Goal: Task Accomplishment & Management: Use online tool/utility

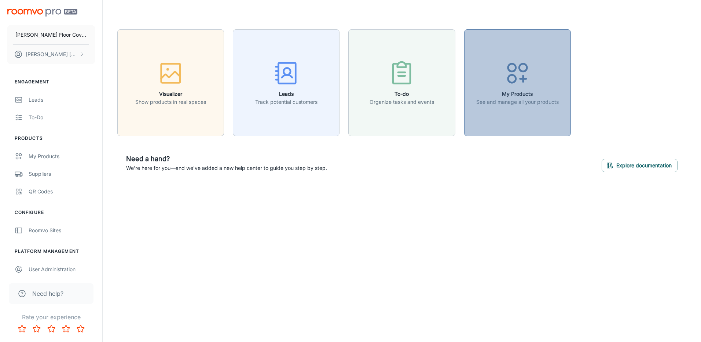
click at [502, 100] on p "See and manage all your products" at bounding box center [517, 102] width 82 height 8
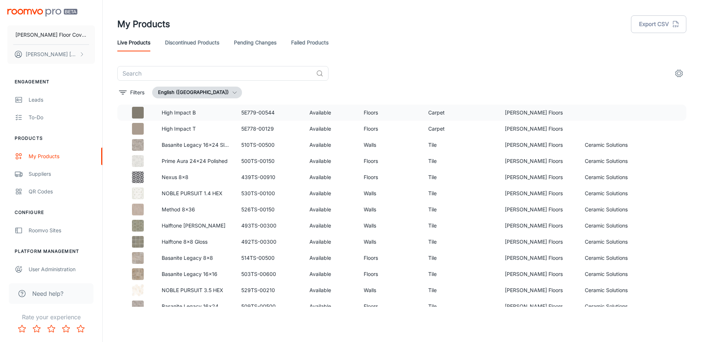
scroll to position [37, 0]
click at [199, 49] on link "Discontinued Products" at bounding box center [192, 43] width 54 height 18
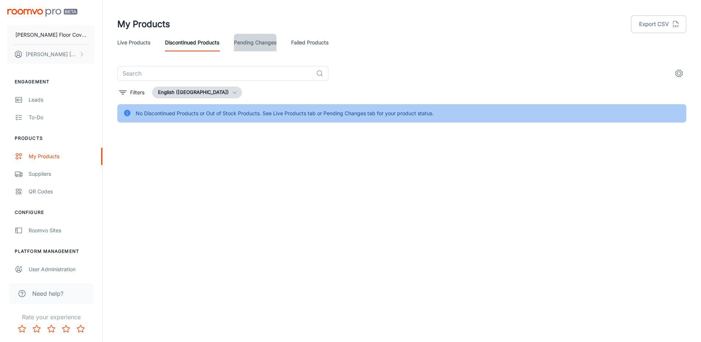
click at [256, 44] on link "Pending Changes" at bounding box center [255, 43] width 43 height 18
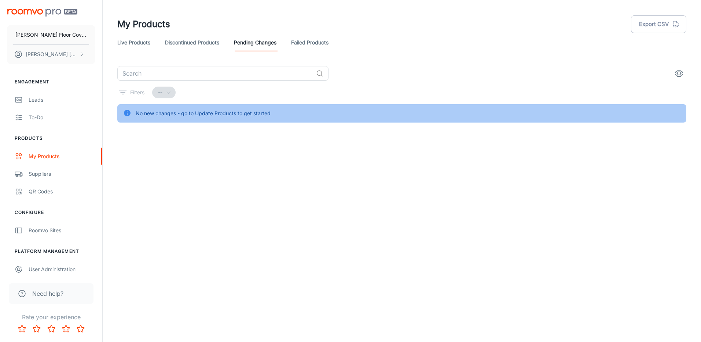
click at [135, 45] on link "Live Products" at bounding box center [133, 43] width 33 height 18
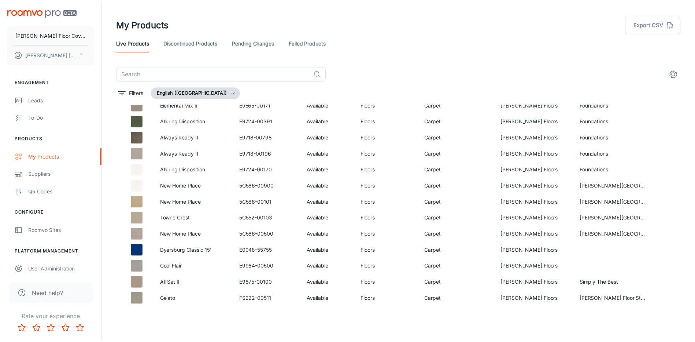
scroll to position [972, 0]
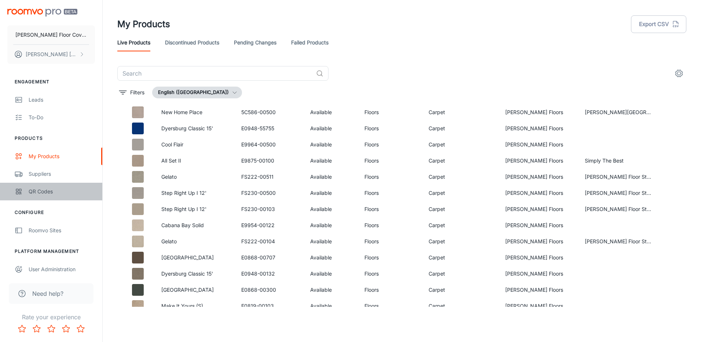
click at [46, 189] on div "QR Codes" at bounding box center [62, 191] width 66 height 8
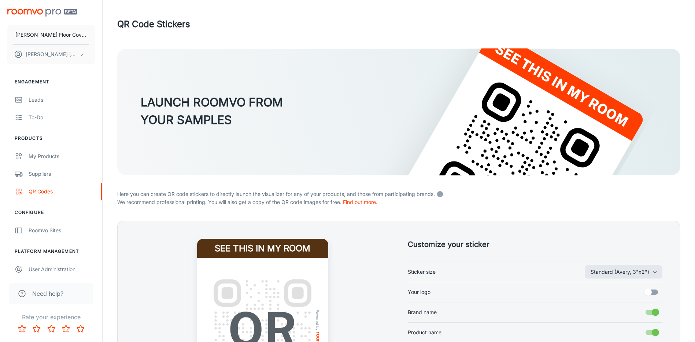
scroll to position [124, 0]
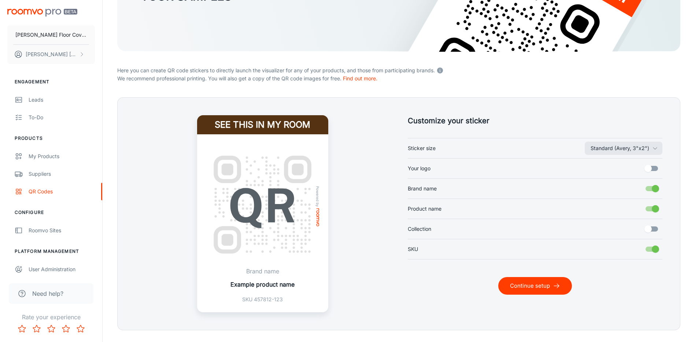
click at [546, 290] on button "Continue setup" at bounding box center [535, 286] width 74 height 18
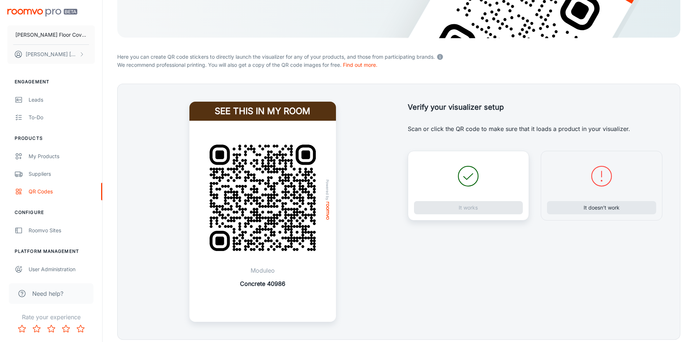
scroll to position [164, 0]
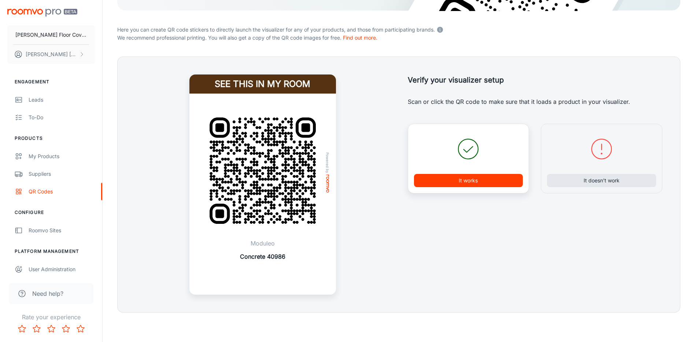
click at [474, 178] on button "It works" at bounding box center [468, 180] width 109 height 13
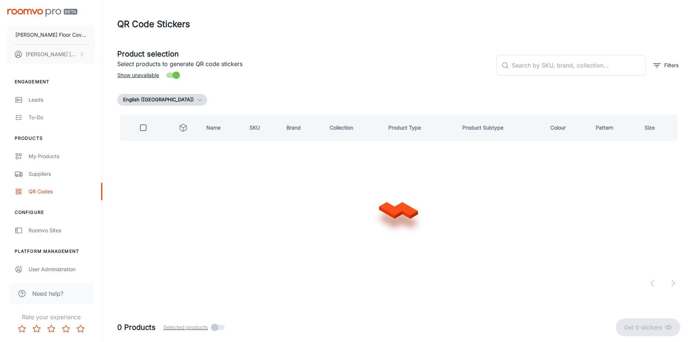
scroll to position [0, 0]
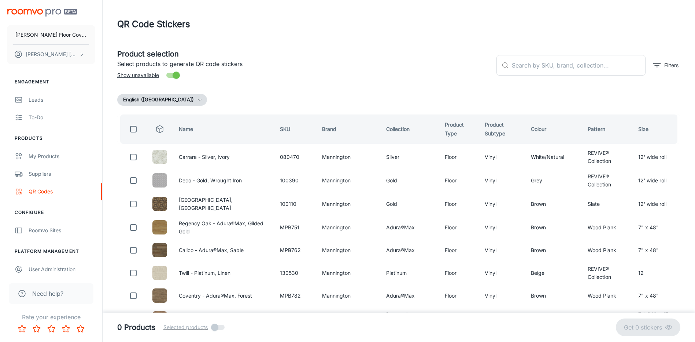
click at [213, 327] on span at bounding box center [218, 326] width 12 height 5
click at [133, 128] on input "checkbox" at bounding box center [133, 129] width 15 height 15
checkbox input "true"
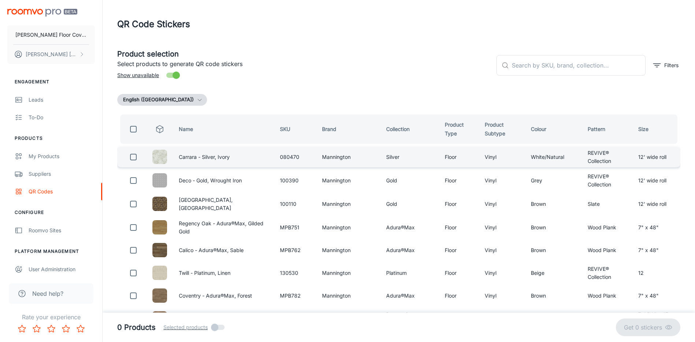
checkbox input "true"
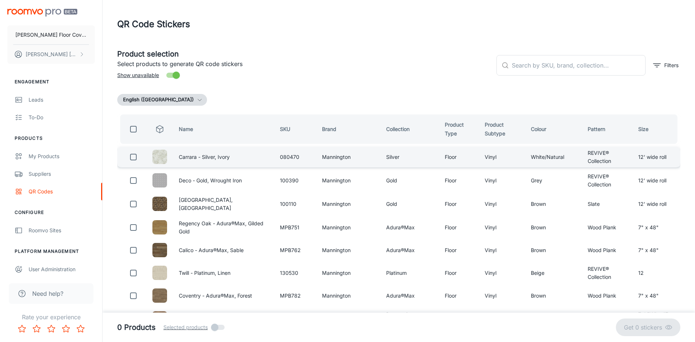
checkbox input "true"
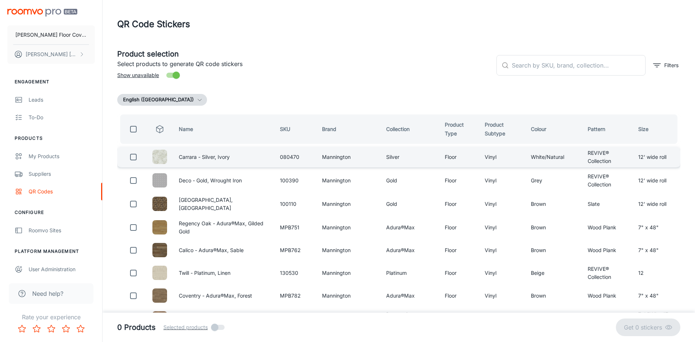
checkbox input "true"
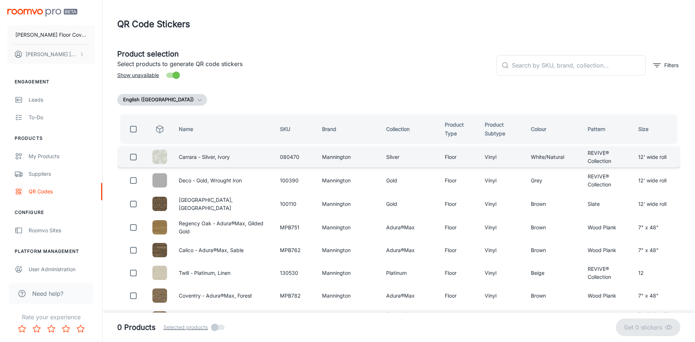
checkbox input "true"
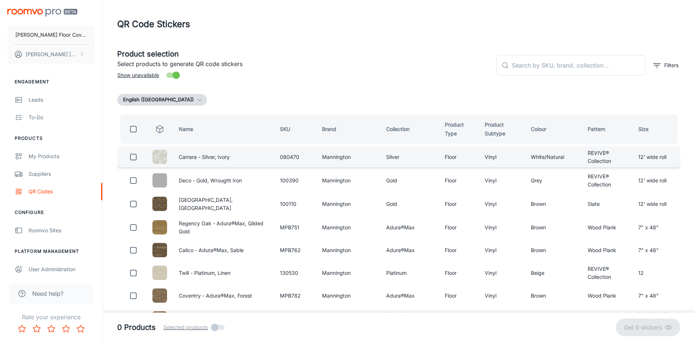
checkbox input "true"
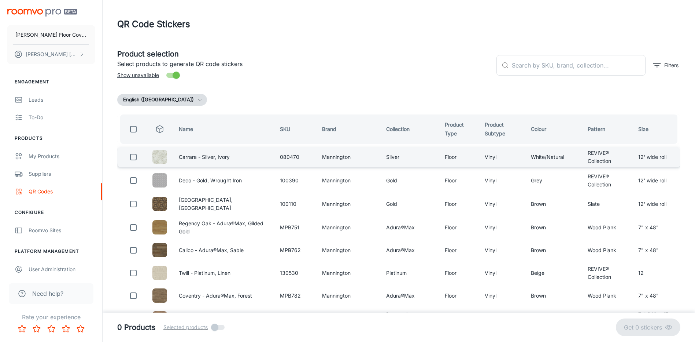
checkbox input "true"
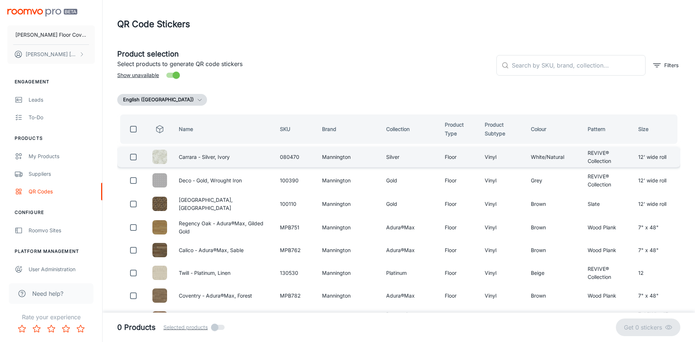
checkbox input "true"
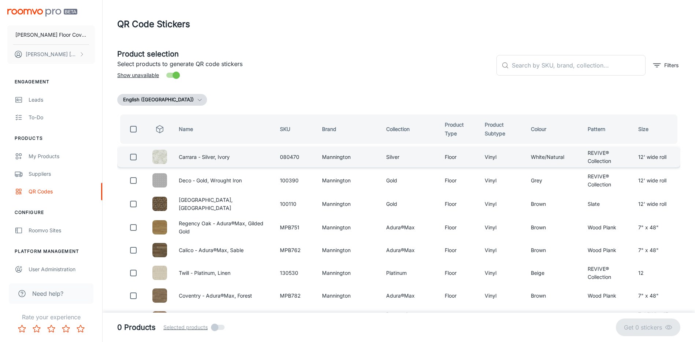
checkbox input "true"
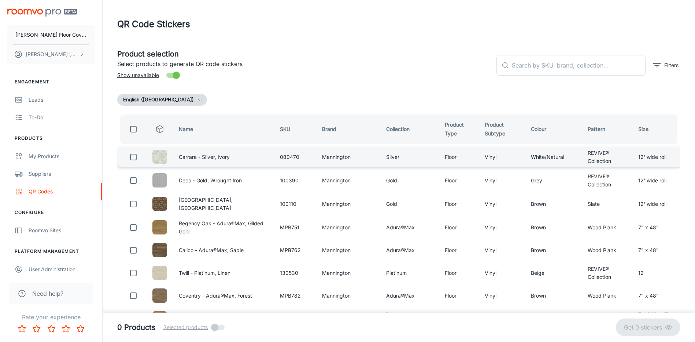
checkbox input "true"
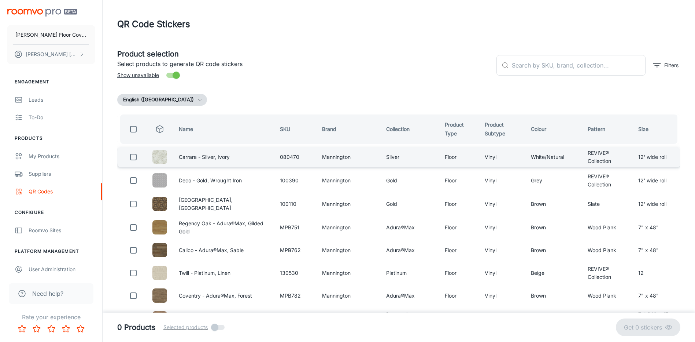
checkbox input "true"
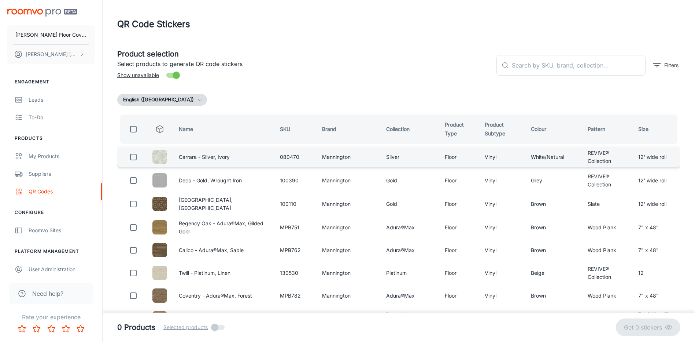
checkbox input "true"
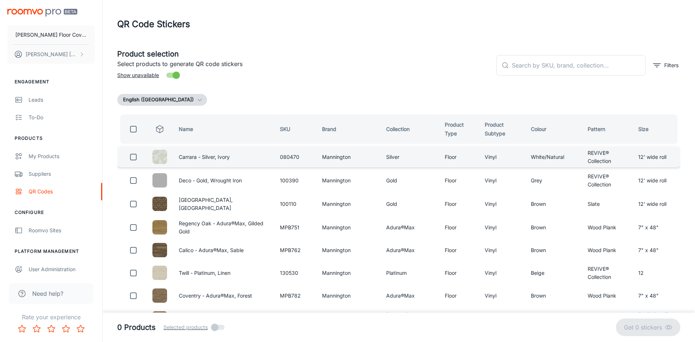
checkbox input "true"
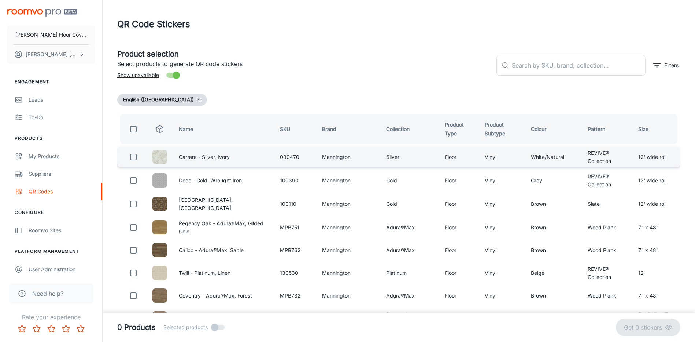
checkbox input "true"
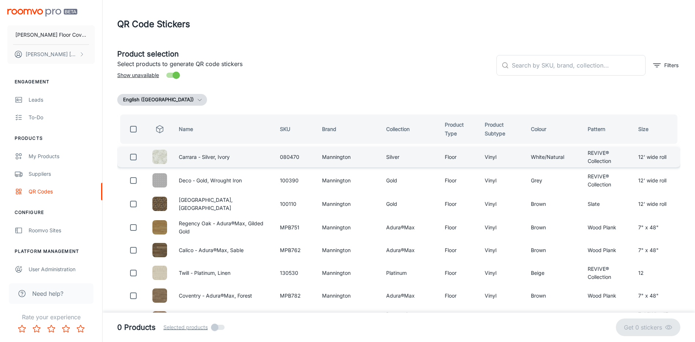
checkbox input "true"
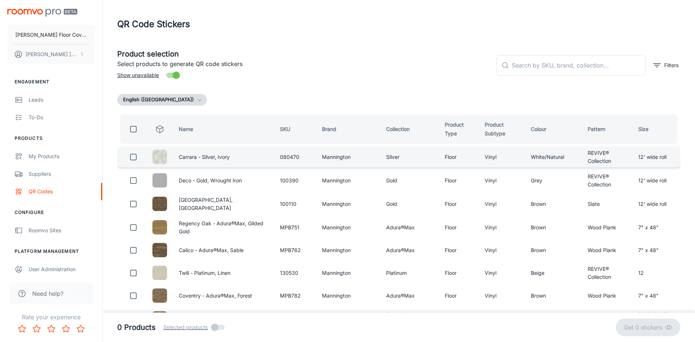
checkbox input "true"
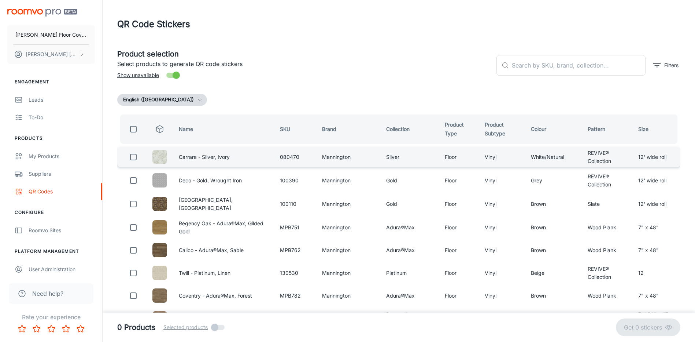
checkbox input "true"
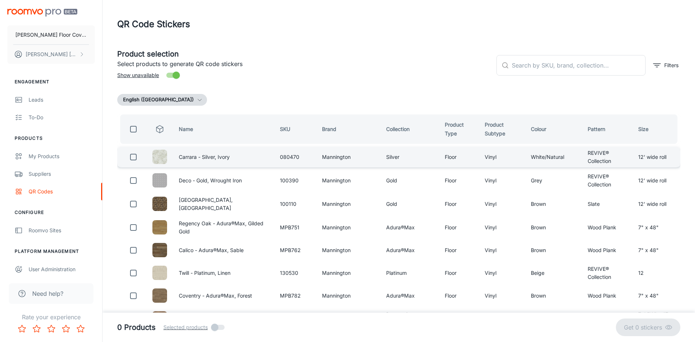
checkbox input "true"
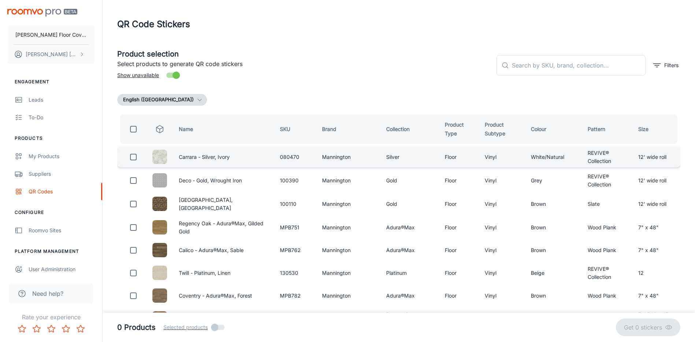
checkbox input "true"
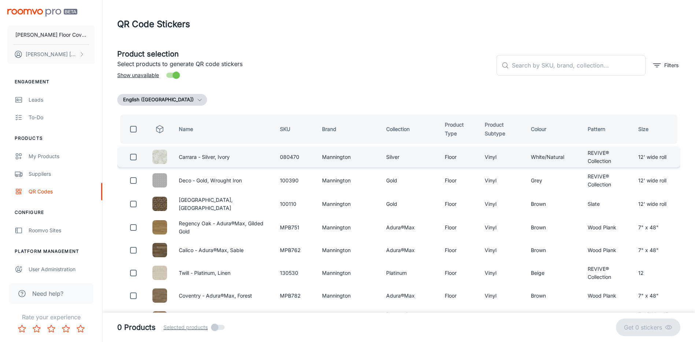
checkbox input "true"
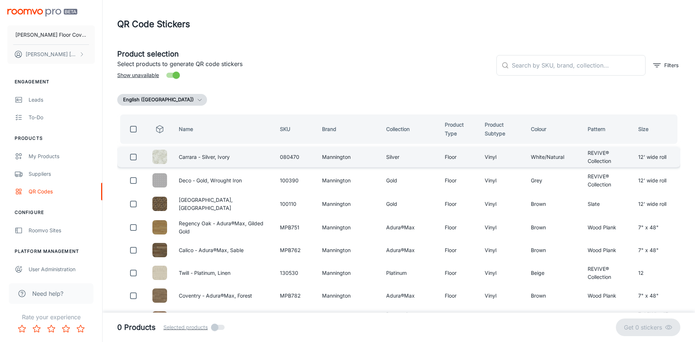
checkbox input "true"
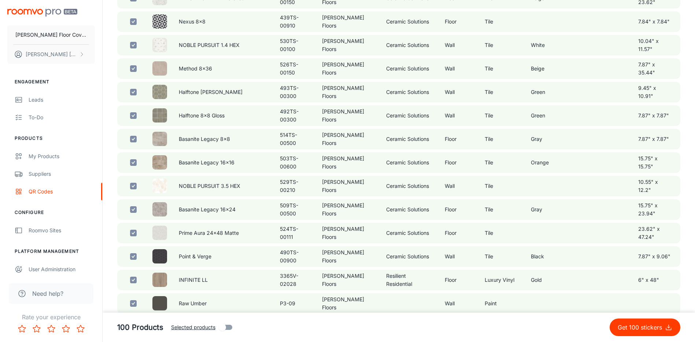
scroll to position [586, 0]
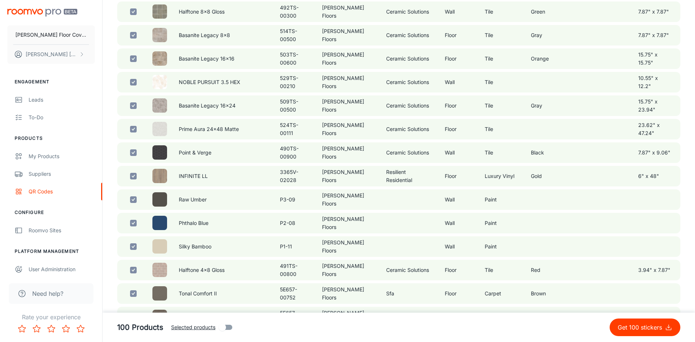
click at [653, 320] on button "Get 100 stickers" at bounding box center [645, 327] width 71 height 18
checkbox input "false"
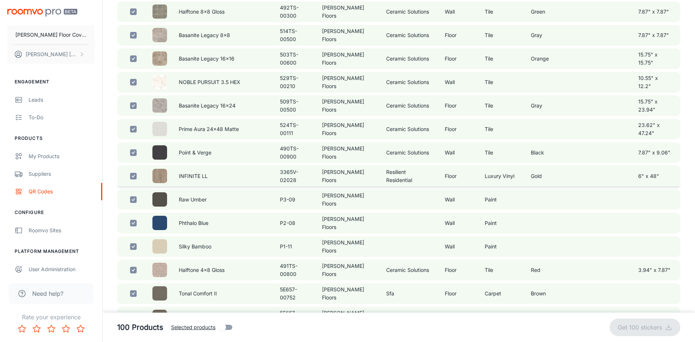
checkbox input "false"
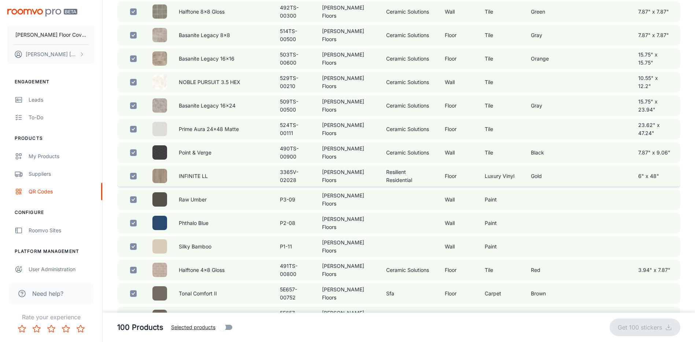
checkbox input "false"
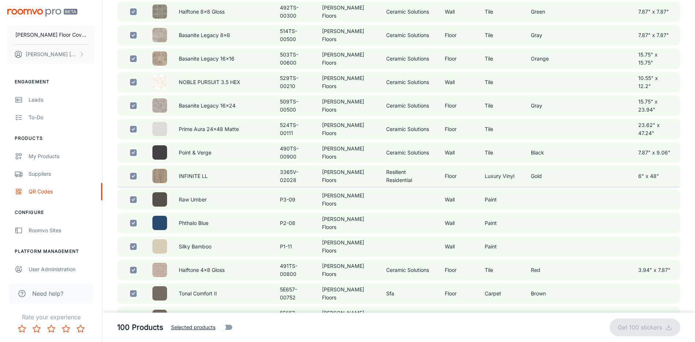
checkbox input "false"
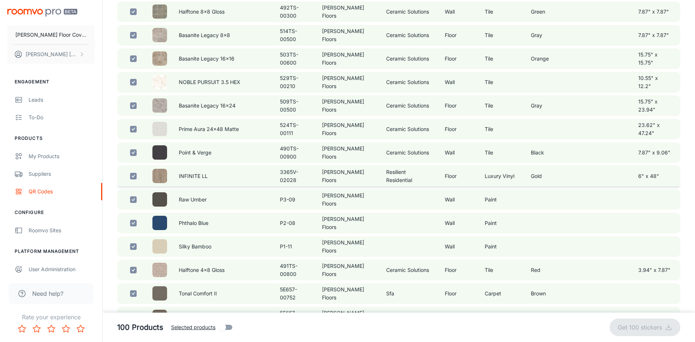
checkbox input "false"
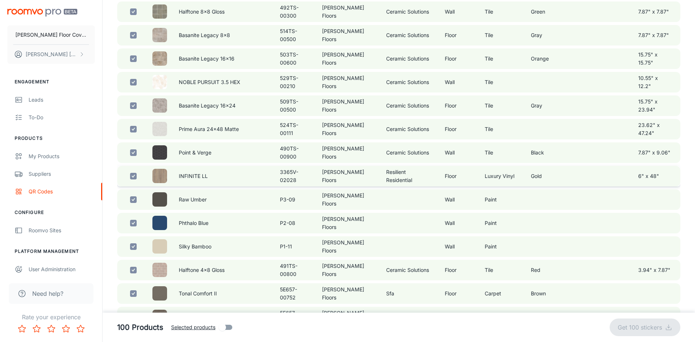
checkbox input "false"
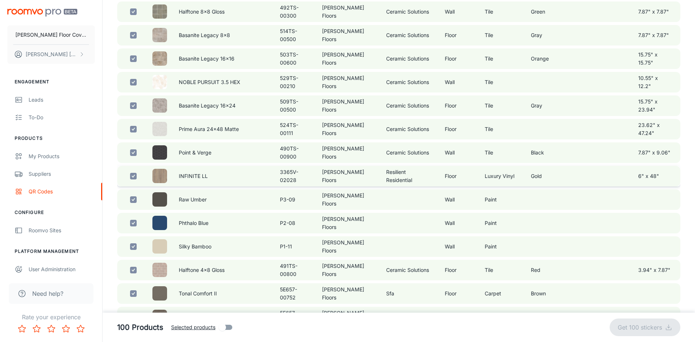
checkbox input "false"
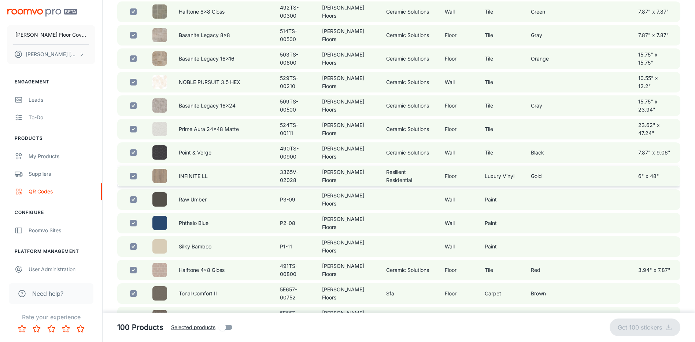
checkbox input "false"
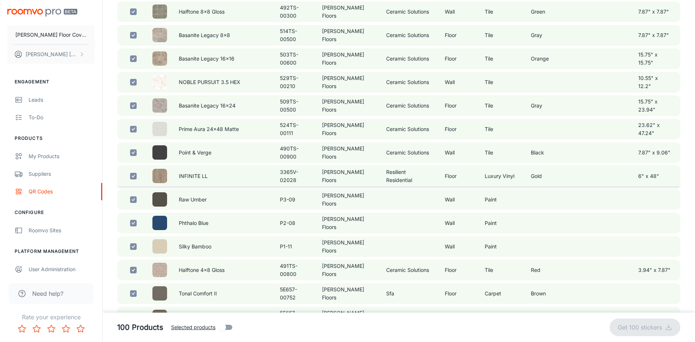
checkbox input "false"
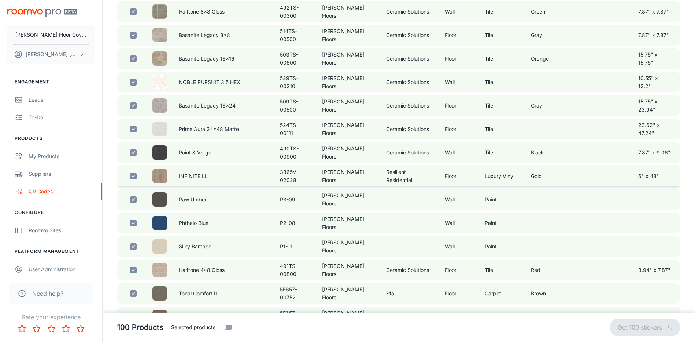
checkbox input "false"
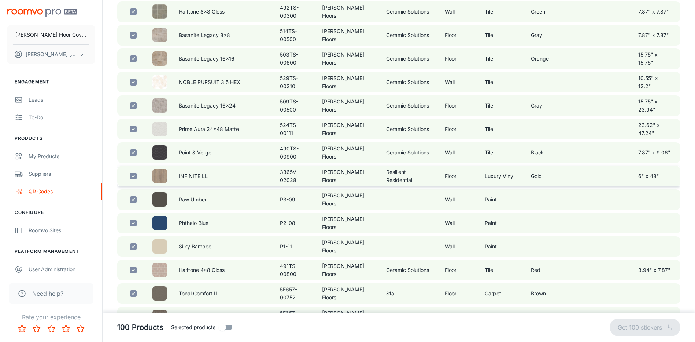
checkbox input "false"
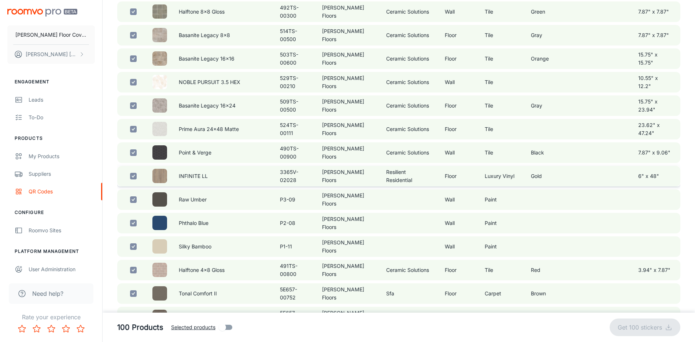
checkbox input "false"
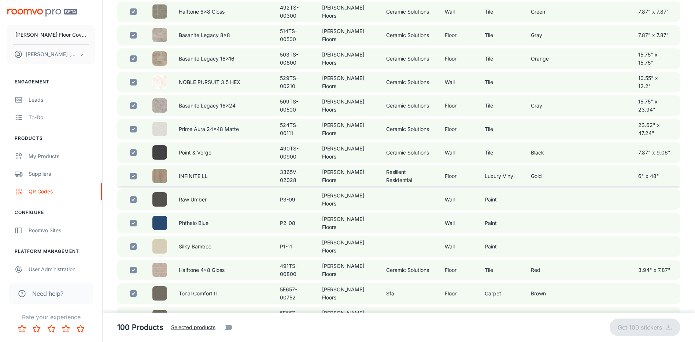
checkbox input "false"
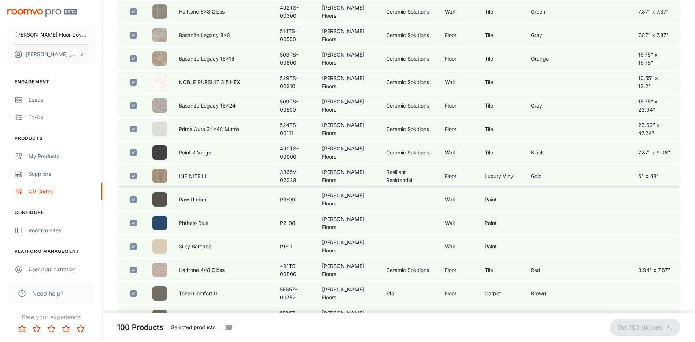
checkbox input "false"
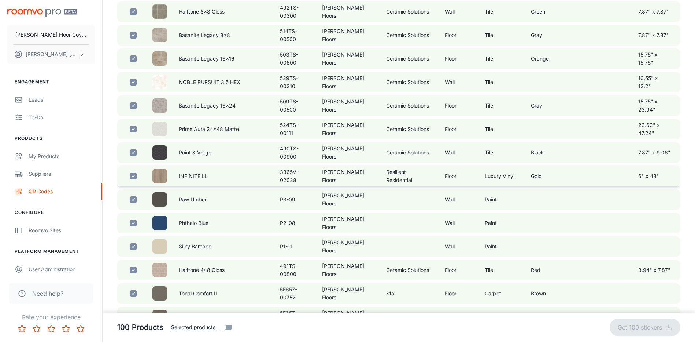
checkbox input "false"
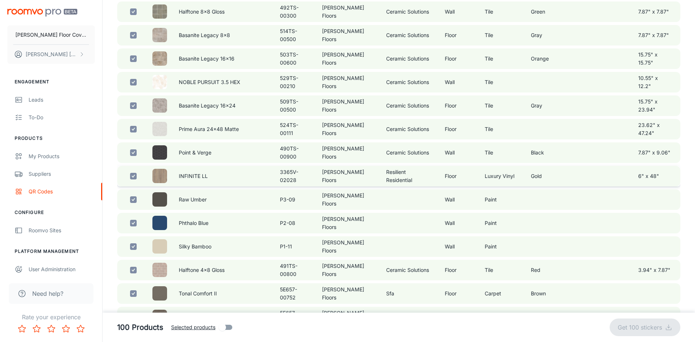
checkbox input "false"
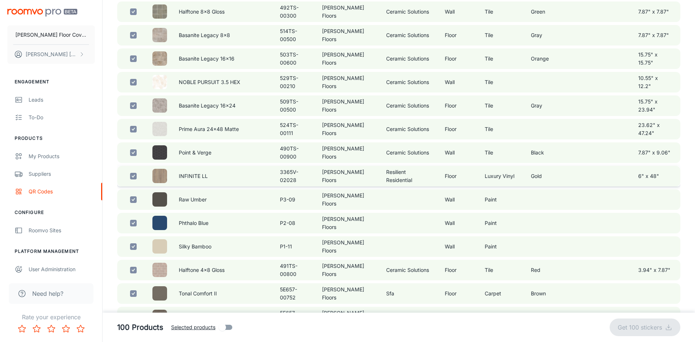
checkbox input "false"
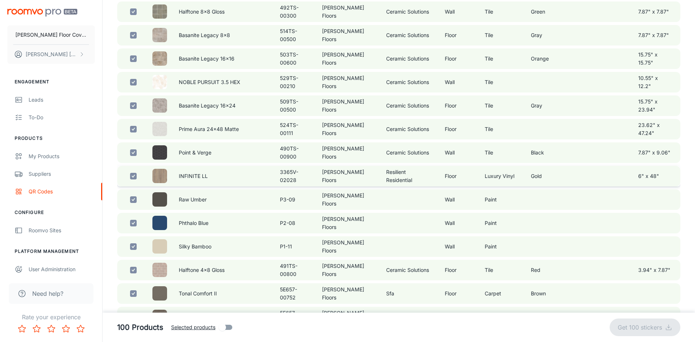
checkbox input "false"
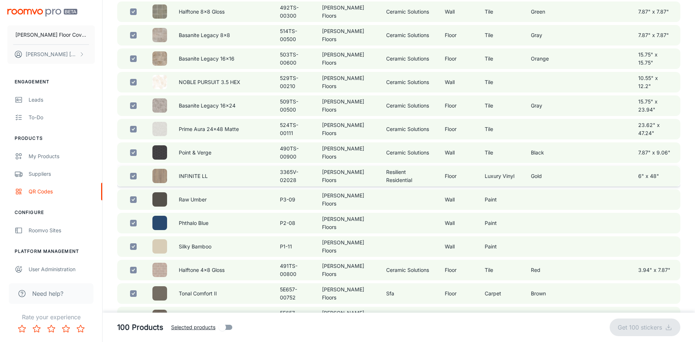
checkbox input "false"
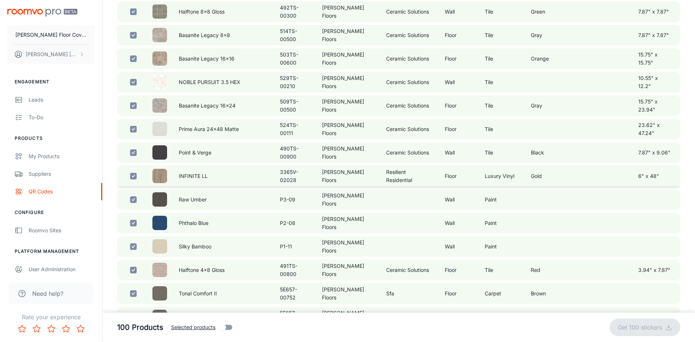
checkbox input "false"
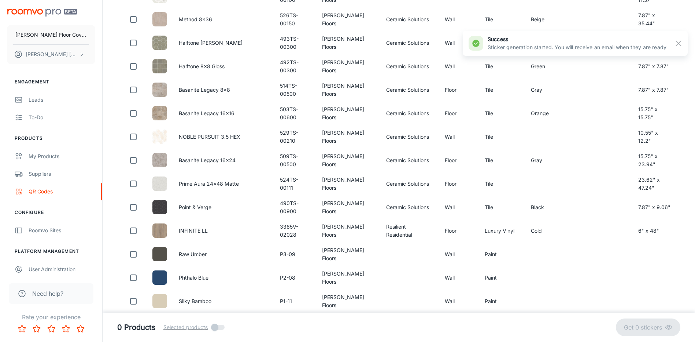
scroll to position [513, 0]
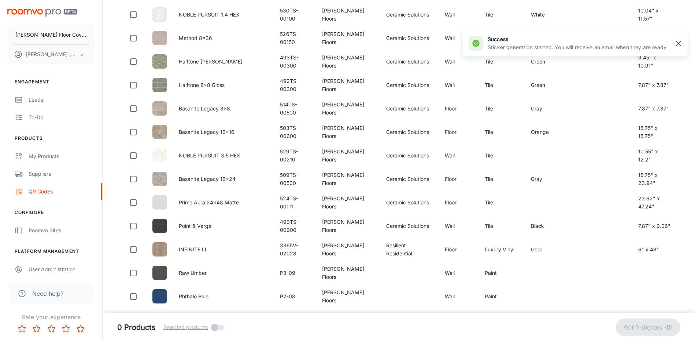
click at [675, 43] on rect "button" at bounding box center [678, 43] width 9 height 9
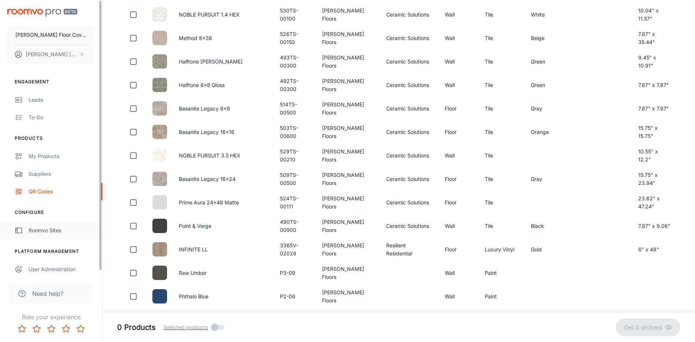
click at [72, 237] on link "Roomvo Sites" at bounding box center [51, 230] width 102 height 18
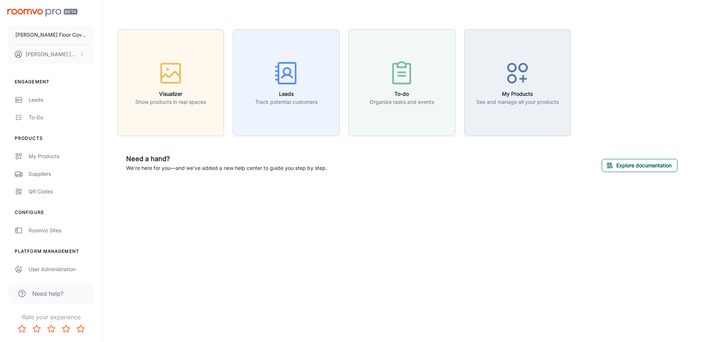
click at [631, 163] on button "Explore documentation" at bounding box center [639, 165] width 76 height 13
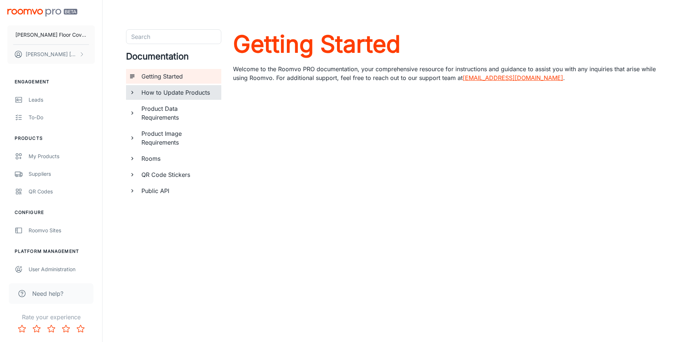
click at [172, 93] on h6 "How to Update Products" at bounding box center [178, 92] width 74 height 9
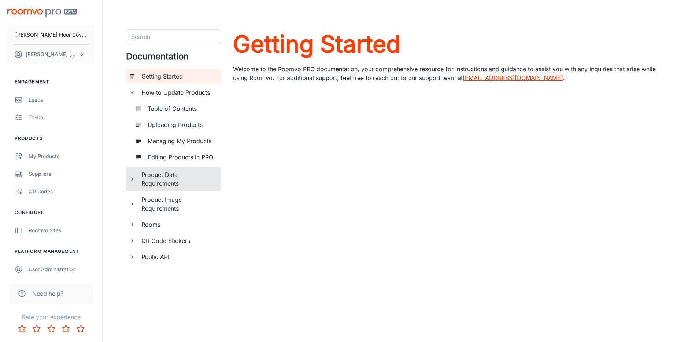
click at [172, 172] on h6 "Product Data Requirements" at bounding box center [178, 179] width 74 height 18
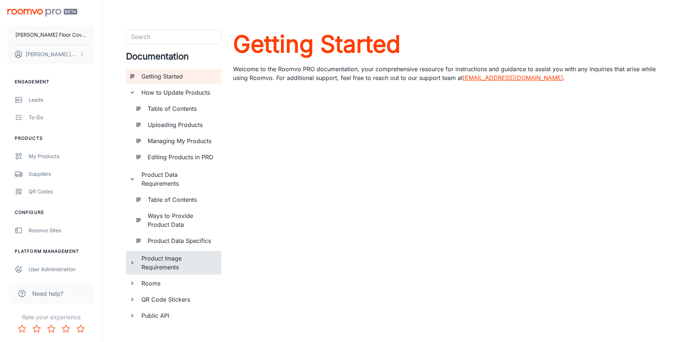
click at [181, 258] on h6 "Product Image Requirements" at bounding box center [178, 263] width 74 height 18
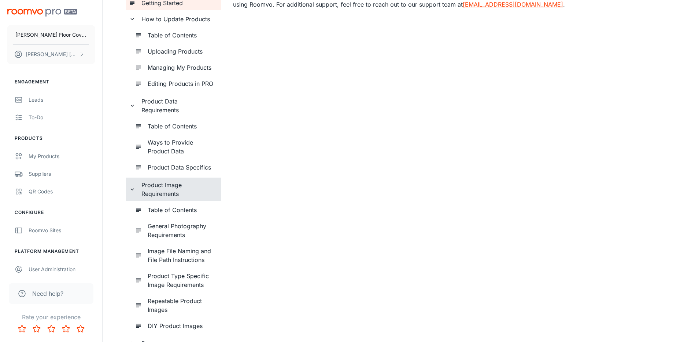
scroll to position [110, 0]
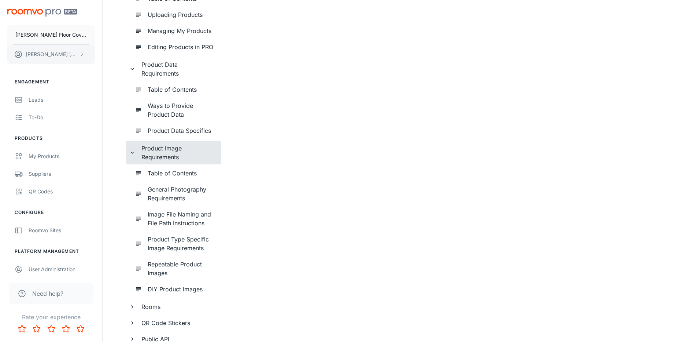
click at [40, 55] on p "Martha Froese" at bounding box center [52, 54] width 52 height 8
click at [48, 32] on div at bounding box center [350, 171] width 701 height 342
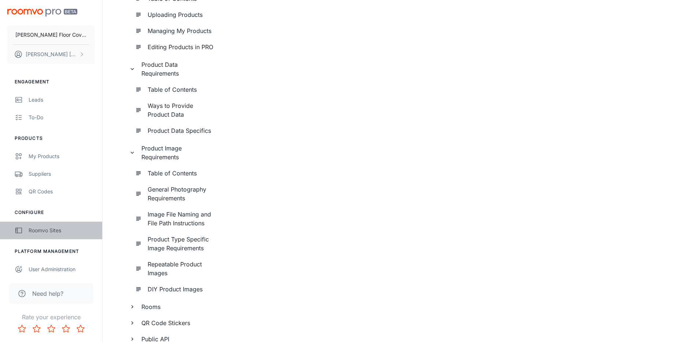
click at [38, 233] on div "Roomvo Sites" at bounding box center [62, 230] width 66 height 8
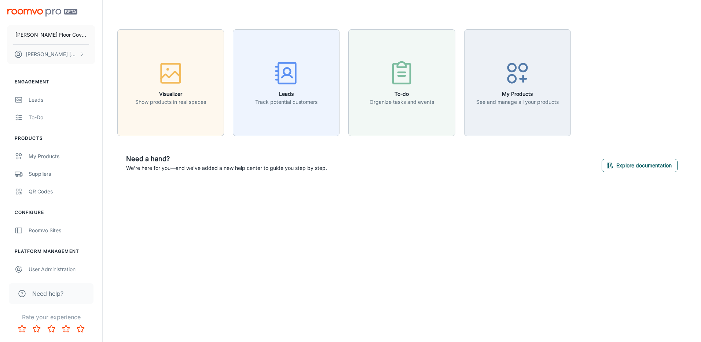
click at [612, 170] on button "Explore documentation" at bounding box center [639, 165] width 76 height 13
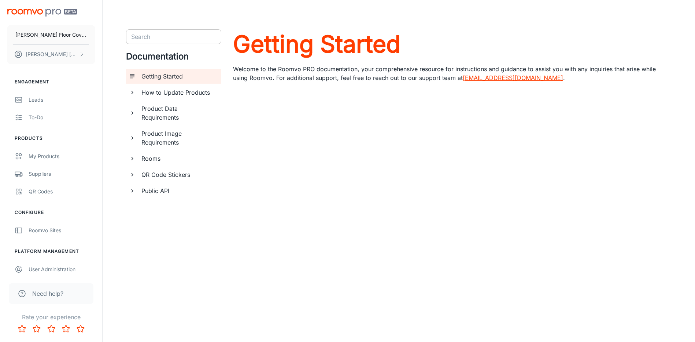
click at [162, 38] on input "Search" at bounding box center [167, 37] width 79 height 10
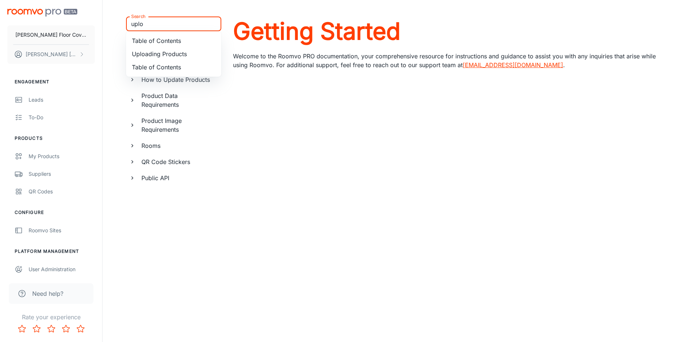
scroll to position [19, 0]
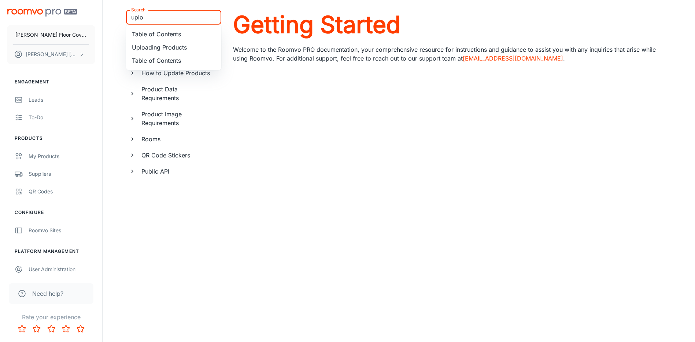
click at [175, 48] on li "Uploading Products" at bounding box center [173, 47] width 95 height 13
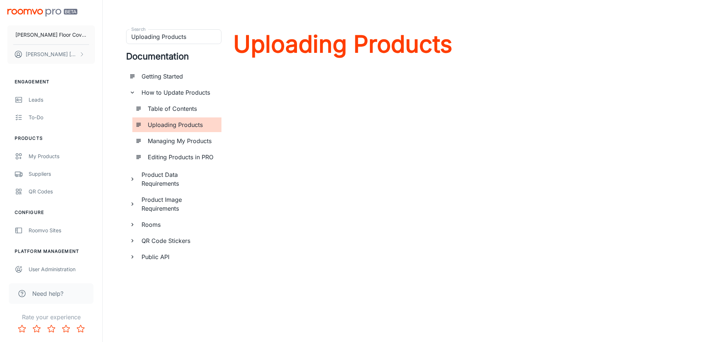
click at [172, 122] on h6 "Uploading Products" at bounding box center [182, 124] width 68 height 9
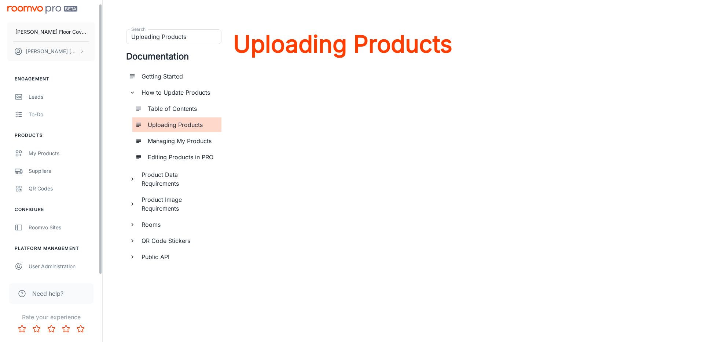
scroll to position [4, 0]
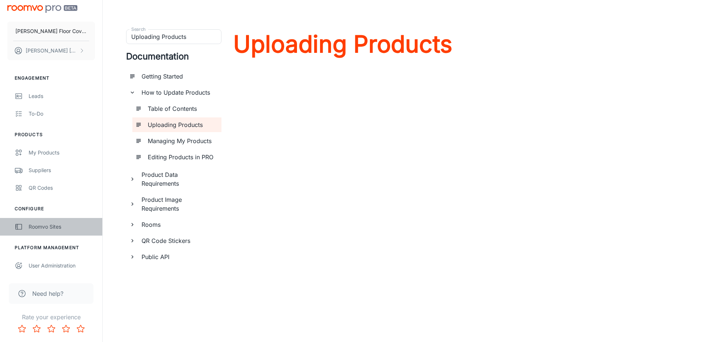
click at [47, 224] on div "Roomvo Sites" at bounding box center [62, 226] width 66 height 8
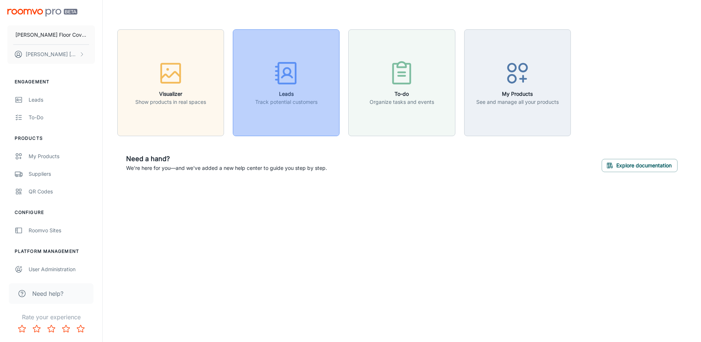
click at [261, 92] on h6 "Leads" at bounding box center [286, 94] width 62 height 8
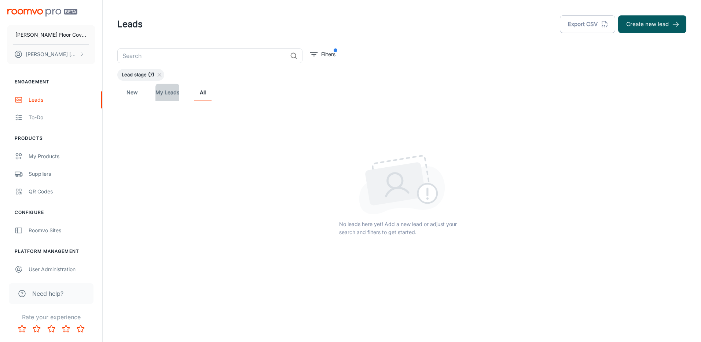
click at [159, 92] on link "My Leads" at bounding box center [167, 93] width 24 height 18
click at [135, 93] on link "New" at bounding box center [132, 93] width 18 height 18
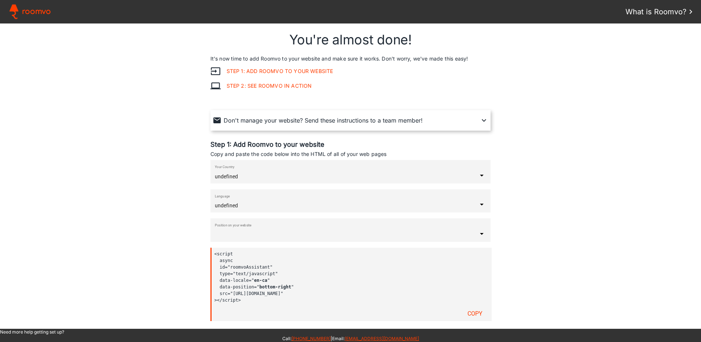
type input "[GEOGRAPHIC_DATA]"
type input "English"
type input "bottom-right"
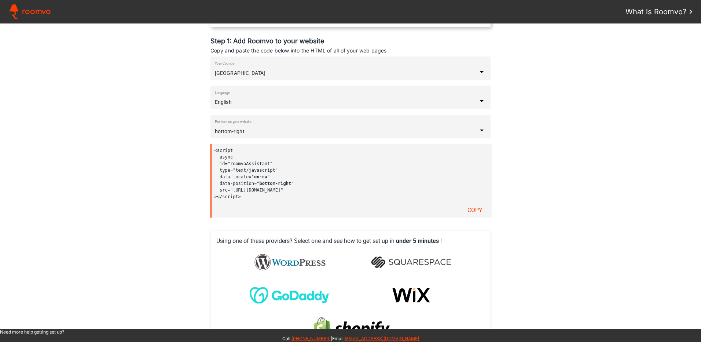
scroll to position [110, 0]
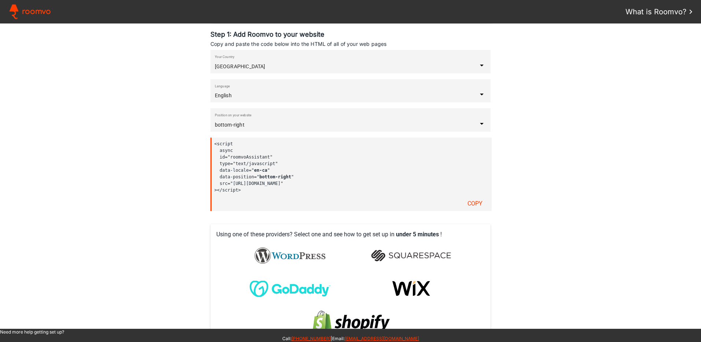
drag, startPoint x: 213, startPoint y: 144, endPoint x: 252, endPoint y: 196, distance: 64.9
click at [252, 196] on div "<script [GEOGRAPHIC_DATA] id="roomvoAssistant" type="text/javascript" data-loca…" at bounding box center [350, 173] width 281 height 73
click at [445, 183] on code "<script [GEOGRAPHIC_DATA] id="roomvoAssistant" type="text/javascript" data-loca…" at bounding box center [348, 166] width 269 height 53
click at [0, 0] on slot "Copy" at bounding box center [0, 0] width 0 height 0
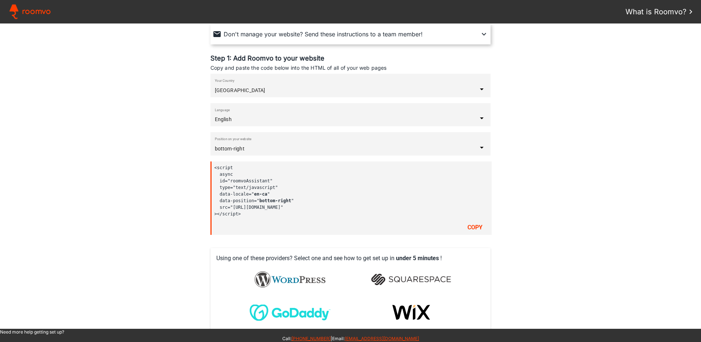
scroll to position [73, 0]
